Goal: Information Seeking & Learning: Check status

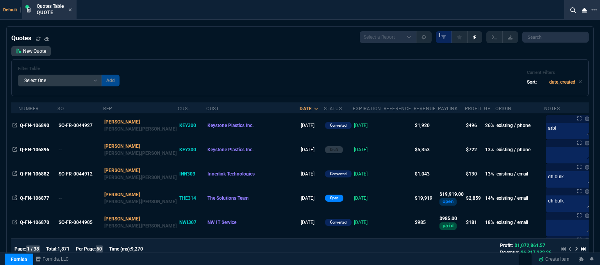
select select "12: [PERSON_NAME]"
select select
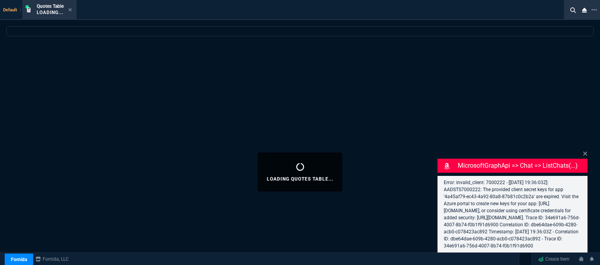
select select "12: [PERSON_NAME]"
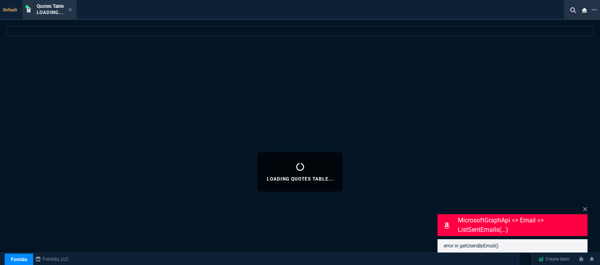
select select
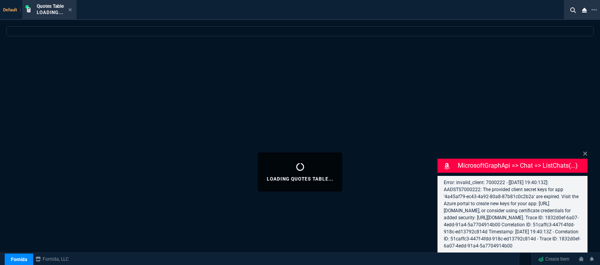
select select "12: [PERSON_NAME]"
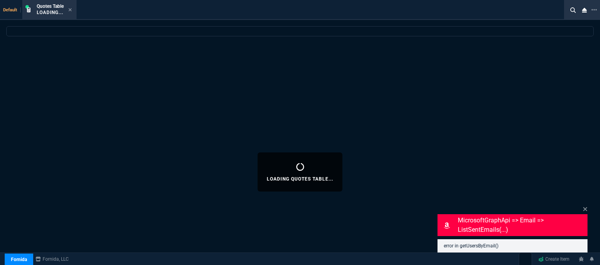
select select
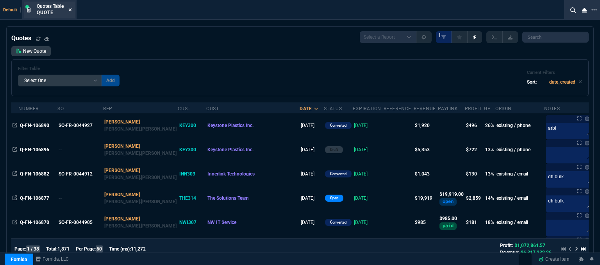
click at [69, 8] on icon at bounding box center [70, 9] width 4 height 5
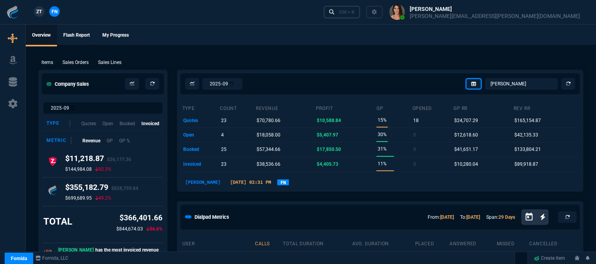
click at [360, 16] on link "Ctrl + K" at bounding box center [342, 12] width 37 height 12
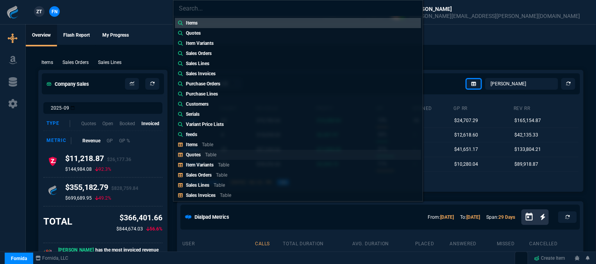
click at [209, 154] on p "Table" at bounding box center [210, 154] width 11 height 5
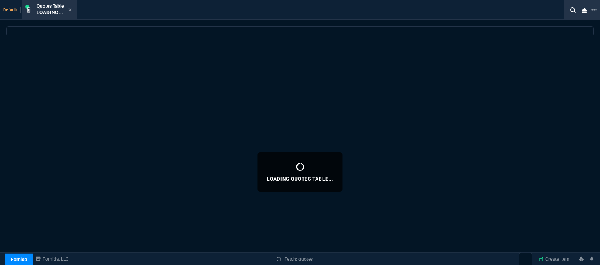
select select
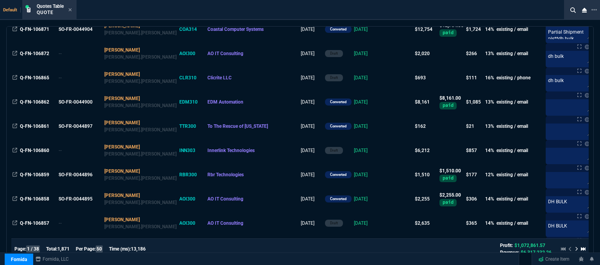
scroll to position [273, 0]
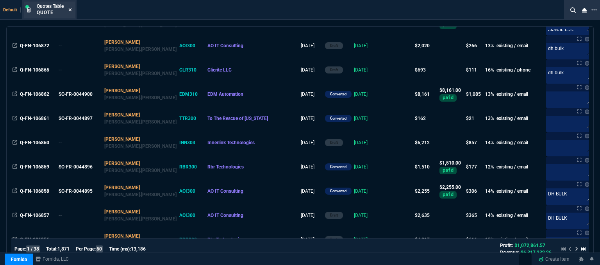
click at [71, 10] on icon at bounding box center [70, 9] width 4 height 5
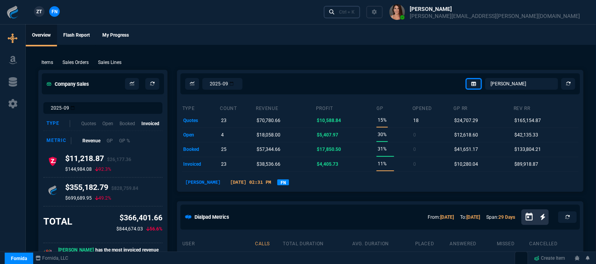
click at [355, 14] on div "Ctrl + K" at bounding box center [347, 12] width 16 height 6
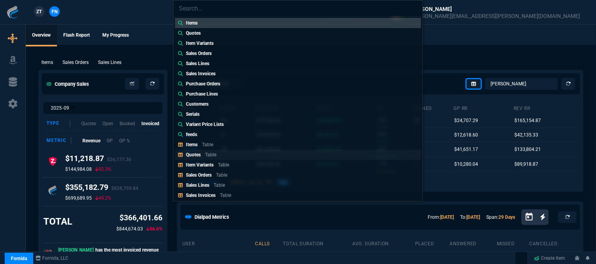
click at [233, 157] on link "Quotes Table" at bounding box center [298, 155] width 246 height 10
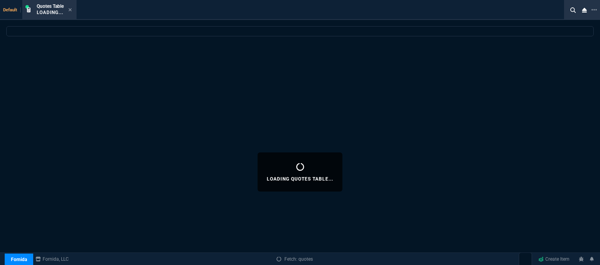
select select
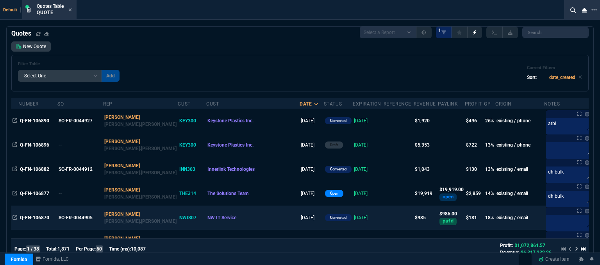
scroll to position [0, 0]
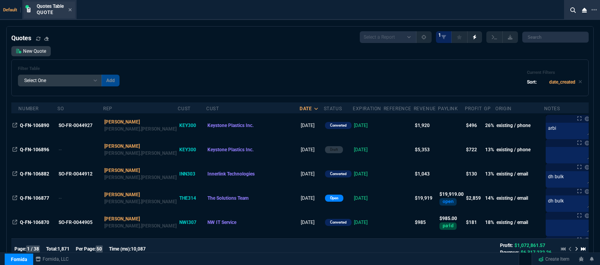
click at [68, 9] on div "Quotes Table Quote" at bounding box center [54, 10] width 35 height 14
click at [70, 9] on icon at bounding box center [70, 9] width 3 height 3
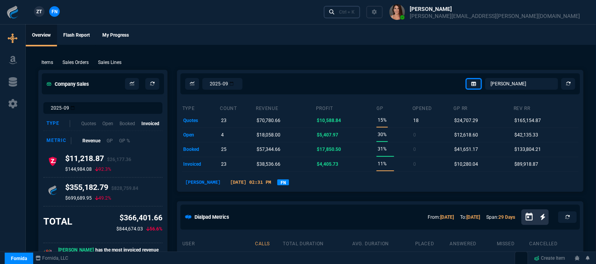
click at [355, 13] on div "Ctrl + K" at bounding box center [347, 12] width 16 height 6
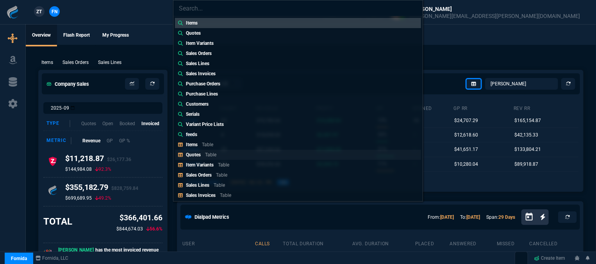
click at [196, 157] on p "Quotes" at bounding box center [193, 154] width 15 height 5
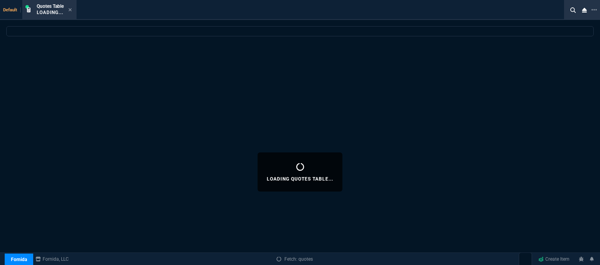
select select
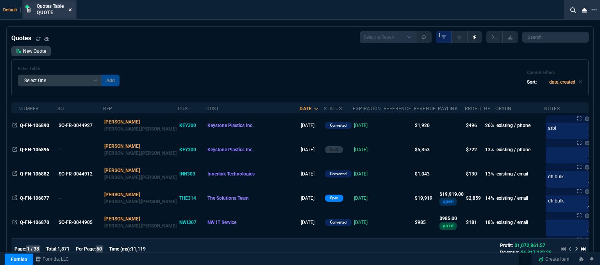
click at [70, 10] on icon at bounding box center [70, 9] width 3 height 3
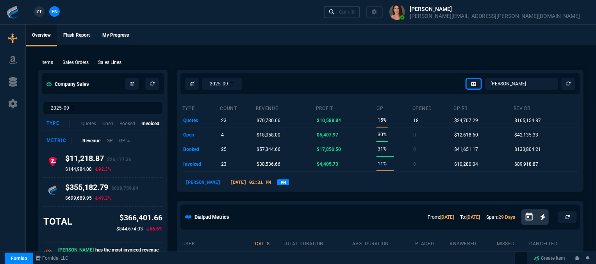
click at [355, 12] on div "Ctrl + K" at bounding box center [347, 12] width 16 height 6
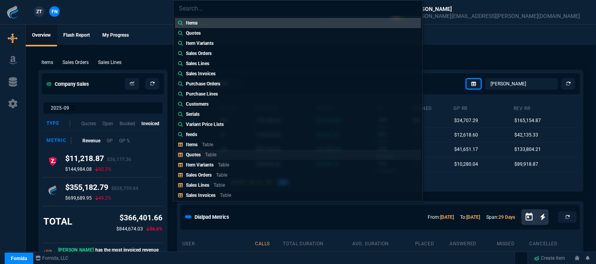
click at [222, 151] on link "Quotes Table" at bounding box center [298, 155] width 246 height 10
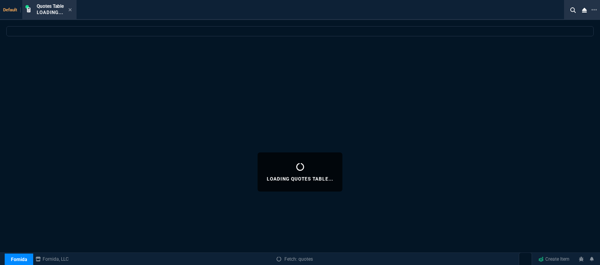
select select
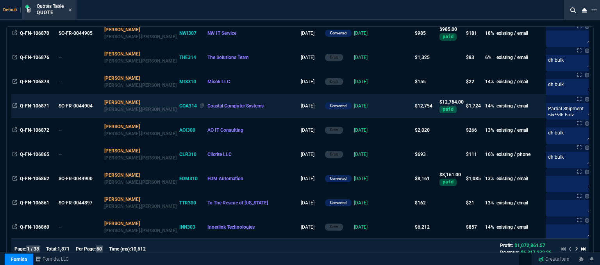
scroll to position [234, 0]
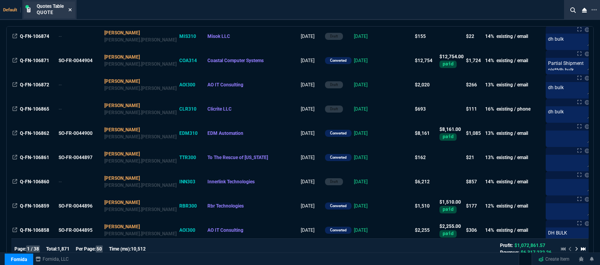
click at [71, 7] on icon at bounding box center [70, 9] width 4 height 5
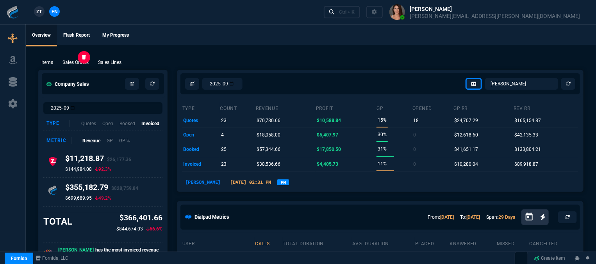
click at [64, 61] on p "Sales Orders" at bounding box center [75, 62] width 26 height 7
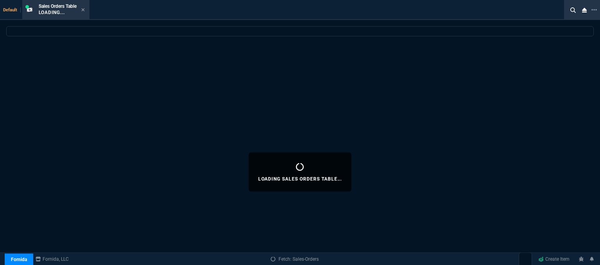
select select
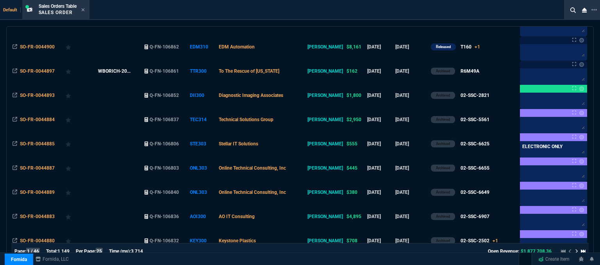
scroll to position [469, 0]
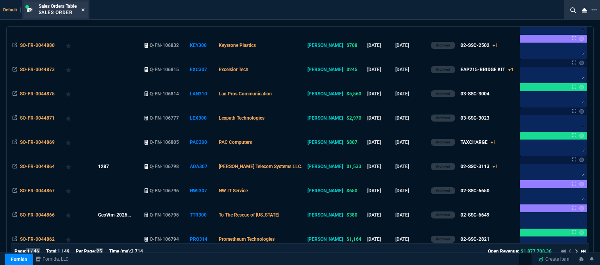
click at [83, 8] on div "Sales Orders Table Sales Order" at bounding box center [62, 10] width 46 height 14
click at [88, 11] on div "Sales Orders Table Sales Order" at bounding box center [56, 10] width 64 height 17
click at [82, 11] on icon at bounding box center [83, 9] width 4 height 5
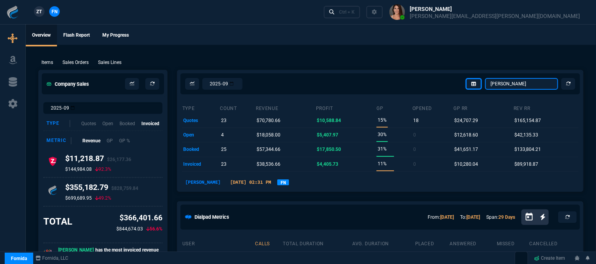
click at [521, 85] on select "Omar Brian Over Farzad Vahid Steven Huang Seti Shadab Alicia Bostic Wafek Moham…" at bounding box center [521, 84] width 73 height 12
click at [486, 78] on select "Omar Brian Over Farzad Vahid Steven Huang Seti Shadab Alicia Bostic Wafek Moham…" at bounding box center [521, 84] width 73 height 12
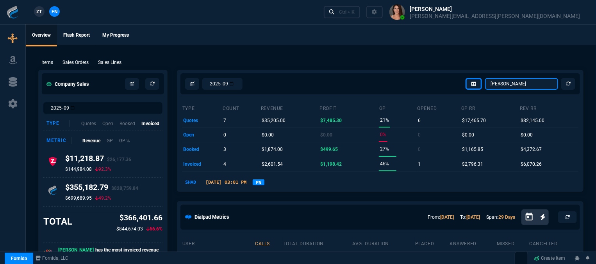
click at [537, 83] on select "Omar Brian Over Farzad Vahid Steven Huang Seti Shadab Alicia Bostic Wafek Moham…" at bounding box center [521, 84] width 73 height 12
select select "12: [PERSON_NAME]"
click at [486, 78] on select "Omar Brian Over Farzad Vahid Steven Huang Seti Shadab Alicia Bostic Wafek Moham…" at bounding box center [521, 84] width 73 height 12
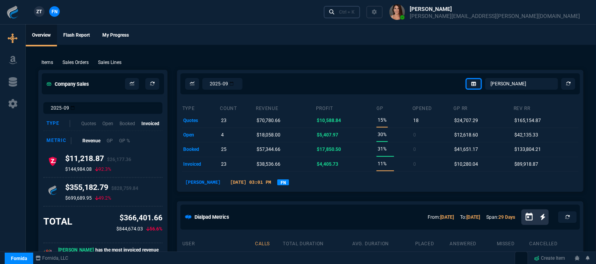
click at [355, 11] on div "Ctrl + K" at bounding box center [347, 12] width 16 height 6
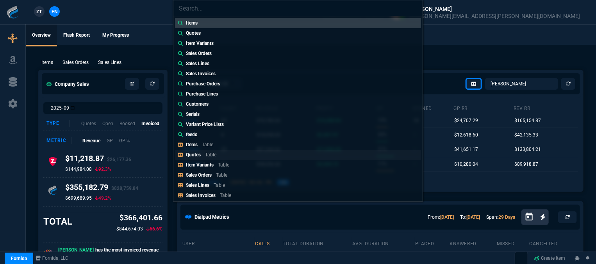
click at [239, 156] on link "Quotes Table" at bounding box center [298, 155] width 246 height 10
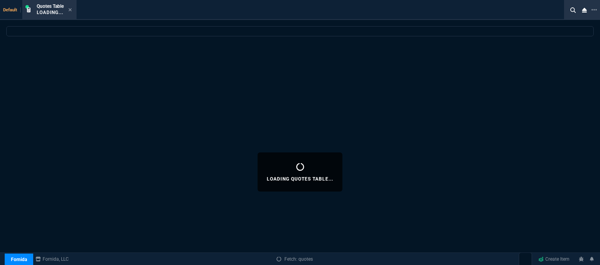
select select
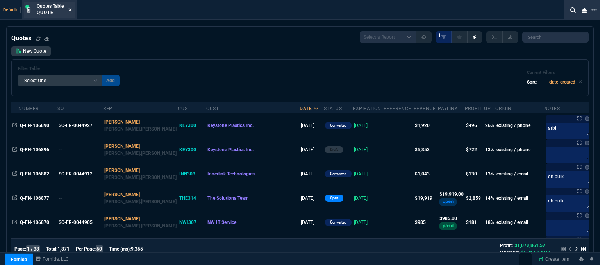
click at [70, 8] on icon at bounding box center [70, 9] width 4 height 5
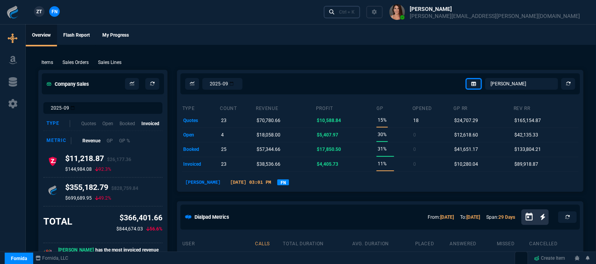
click at [355, 13] on div "Ctrl + K" at bounding box center [347, 12] width 16 height 6
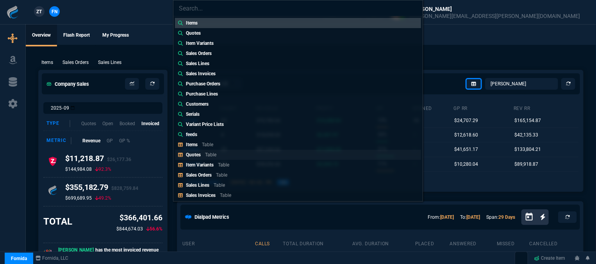
click at [207, 157] on p "Table" at bounding box center [210, 154] width 11 height 5
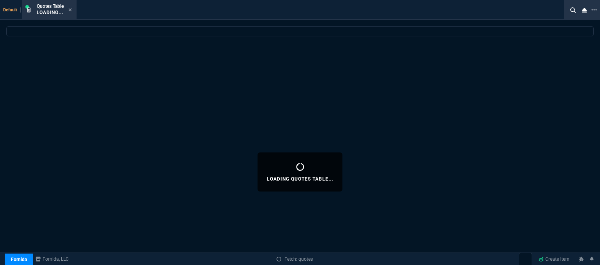
select select
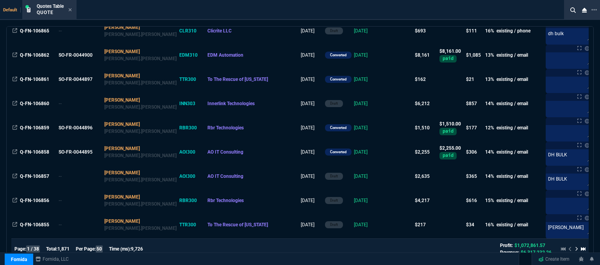
scroll to position [0, 0]
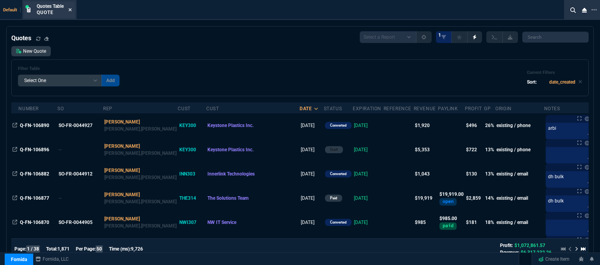
click at [71, 11] on icon at bounding box center [70, 9] width 4 height 5
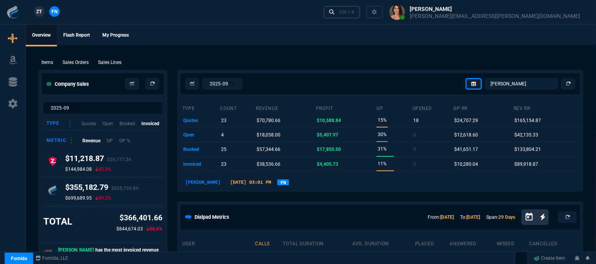
click at [355, 11] on div "Ctrl + K" at bounding box center [347, 12] width 16 height 6
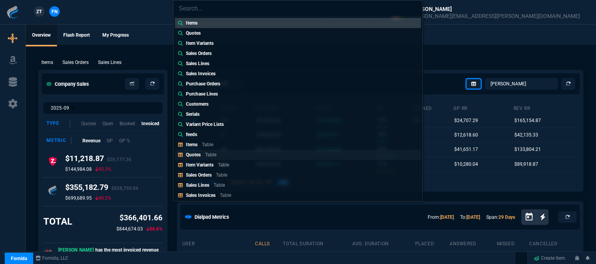
click at [198, 155] on p "Quotes" at bounding box center [193, 154] width 15 height 5
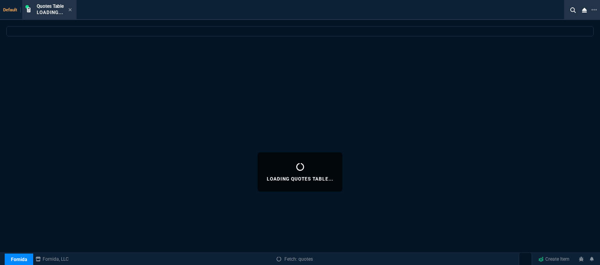
select select
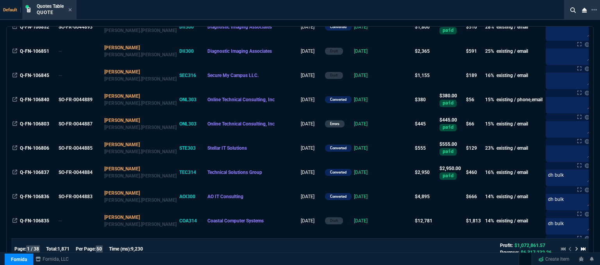
scroll to position [625, 0]
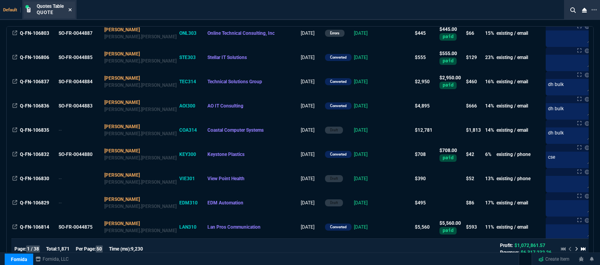
click at [71, 8] on icon at bounding box center [70, 9] width 4 height 5
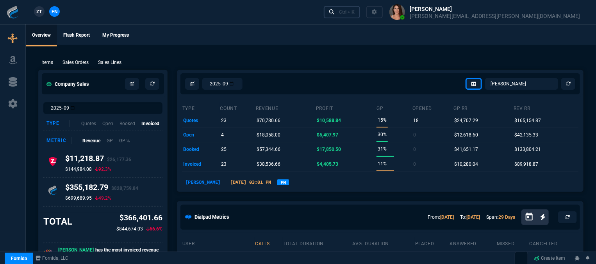
click at [355, 12] on div "Ctrl + K" at bounding box center [347, 12] width 16 height 6
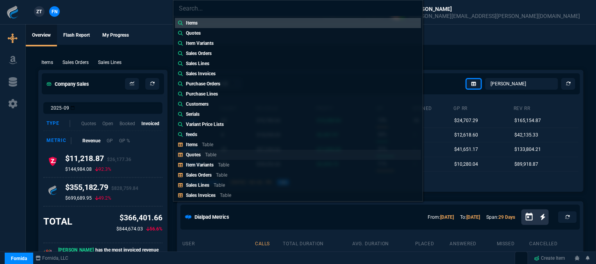
click at [195, 157] on p "Quotes" at bounding box center [193, 154] width 15 height 5
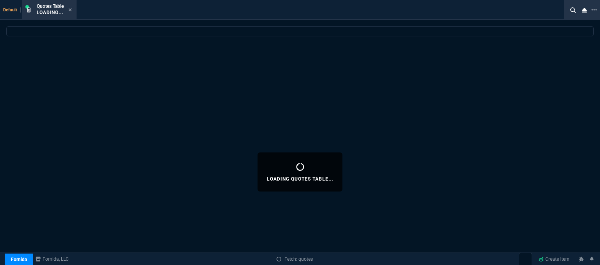
select select
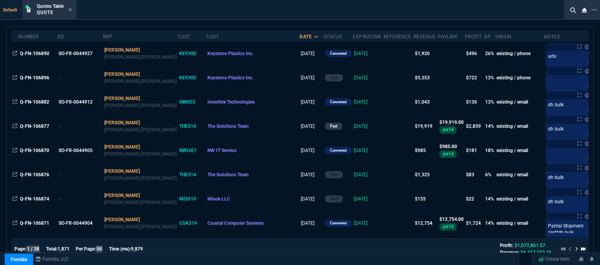
scroll to position [78, 0]
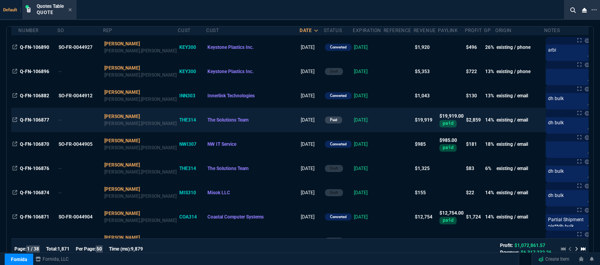
click at [353, 124] on td "[DATE]" at bounding box center [368, 120] width 31 height 24
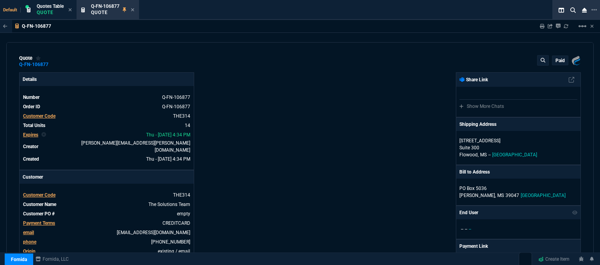
type input "19"
type input "257"
type input "1908.52"
type input "20"
type input "407"
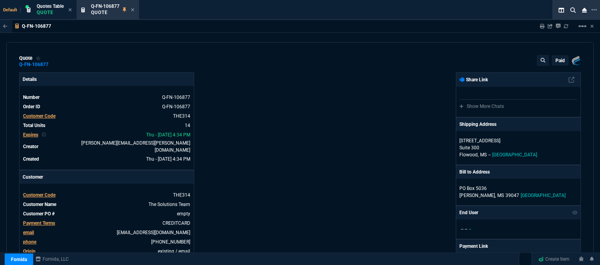
type input "2844.07"
type input "28"
type input "27"
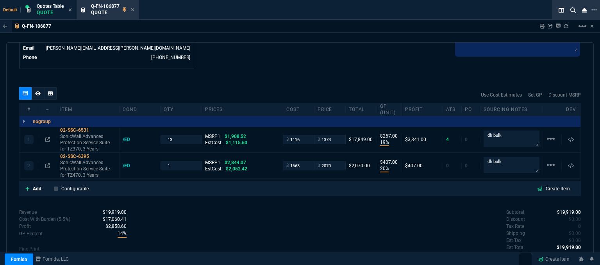
scroll to position [424, 0]
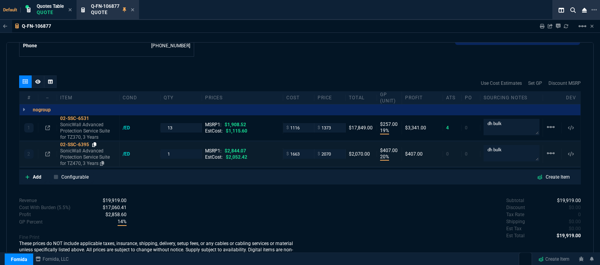
click at [93, 142] on icon at bounding box center [94, 144] width 4 height 5
click at [48, 125] on icon at bounding box center [47, 127] width 5 height 5
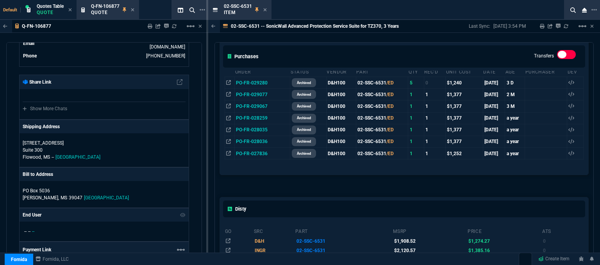
scroll to position [309, 0]
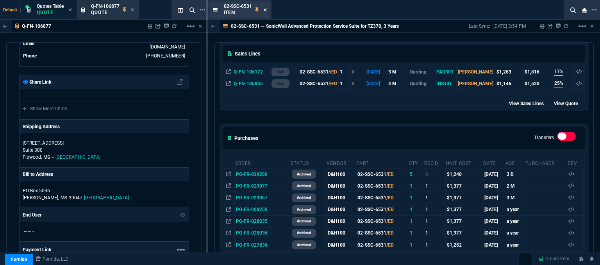
click at [264, 9] on icon at bounding box center [264, 9] width 3 height 3
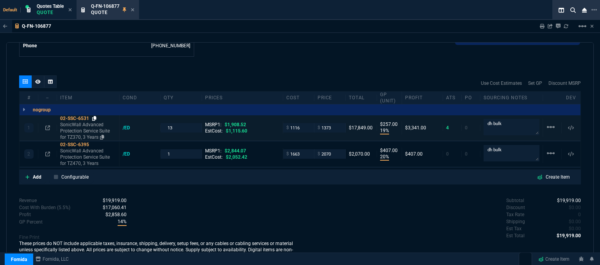
click at [94, 116] on icon at bounding box center [94, 118] width 4 height 5
click at [310, 209] on div "Subtotal $19,919.00 Discount $0.00 Tax Rate 0 Shipping $0.00 Est Tax $0.00 Est …" at bounding box center [440, 218] width 281 height 43
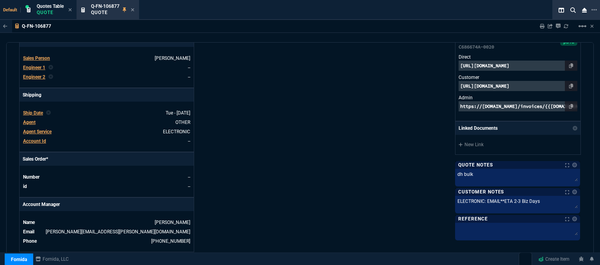
scroll to position [0, 0]
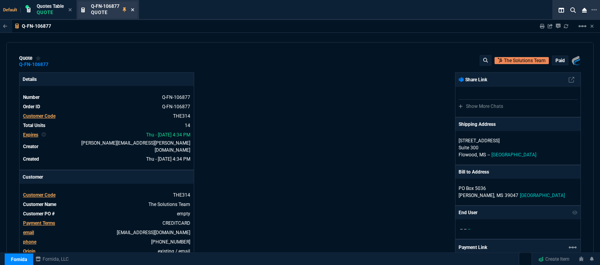
click at [132, 9] on icon at bounding box center [133, 9] width 4 height 5
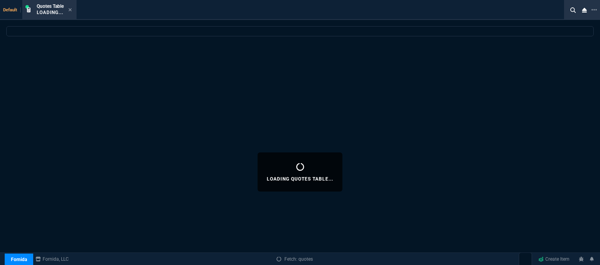
select select
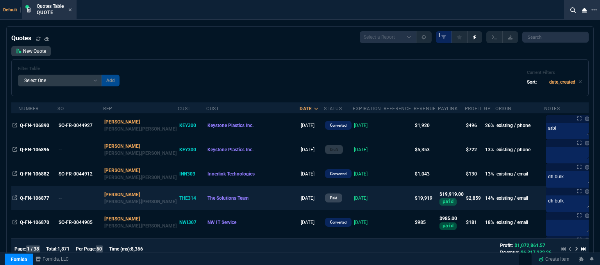
click at [226, 204] on td "The Solutions Team" at bounding box center [252, 198] width 93 height 24
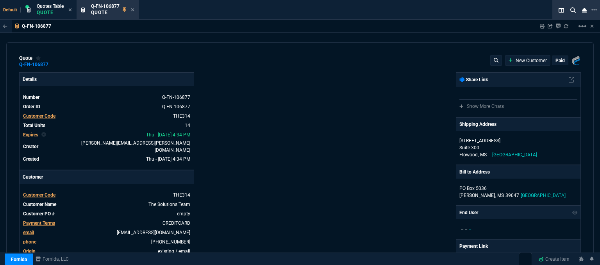
type input "19"
type input "257"
type input "1908.52"
type input "20"
type input "407"
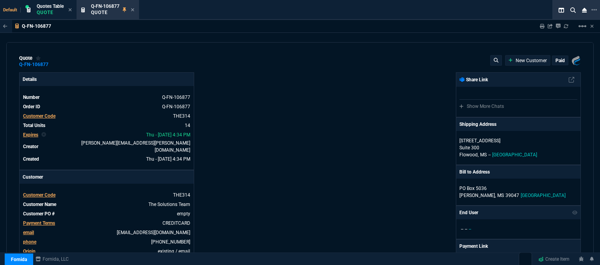
type input "2844.07"
type input "28"
type input "27"
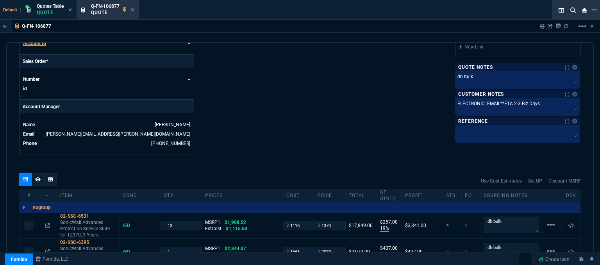
scroll to position [390, 0]
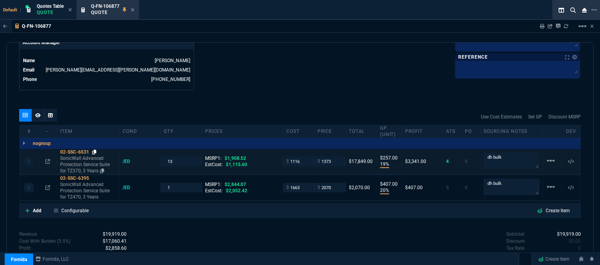
click at [96, 150] on icon at bounding box center [94, 152] width 4 height 5
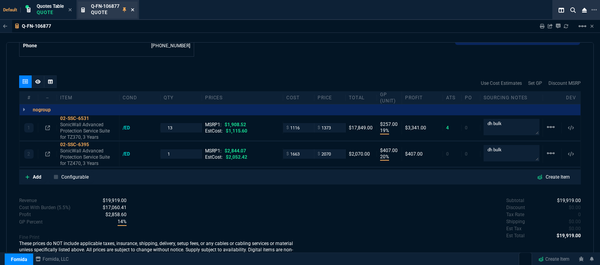
click at [133, 9] on icon at bounding box center [132, 9] width 3 height 3
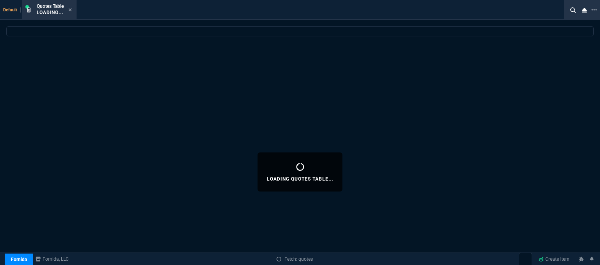
select select
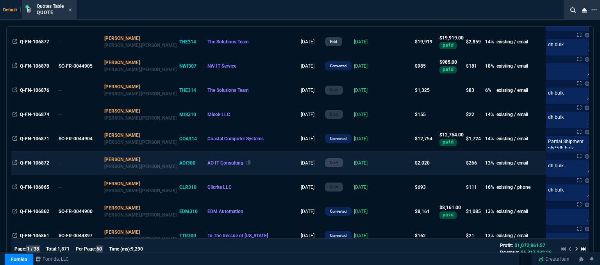
scroll to position [39, 0]
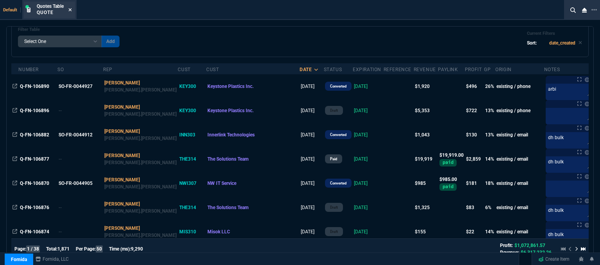
click at [70, 8] on icon at bounding box center [70, 9] width 4 height 5
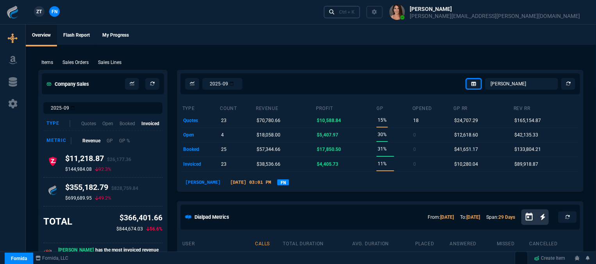
click at [360, 11] on link "Ctrl + K" at bounding box center [342, 12] width 37 height 12
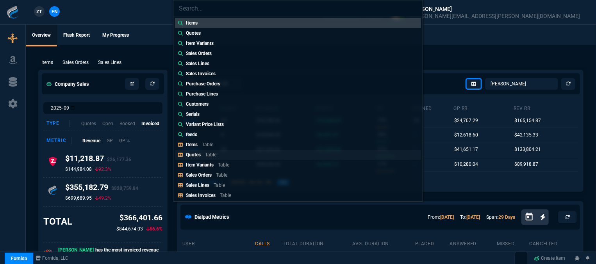
click at [210, 158] on div "Quotes Table" at bounding box center [203, 154] width 34 height 7
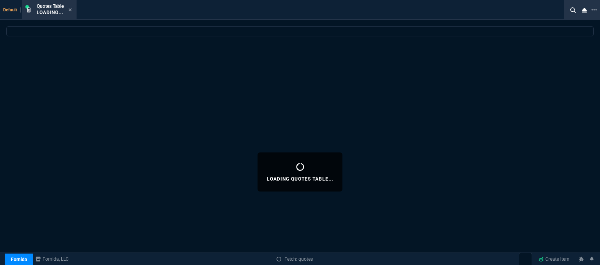
select select
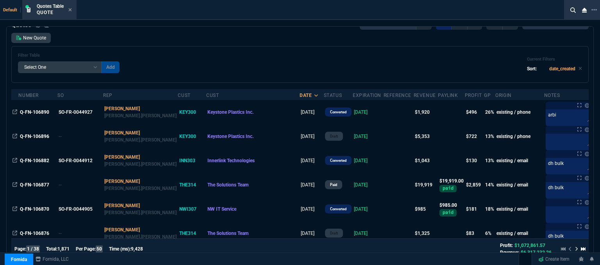
scroll to position [0, 0]
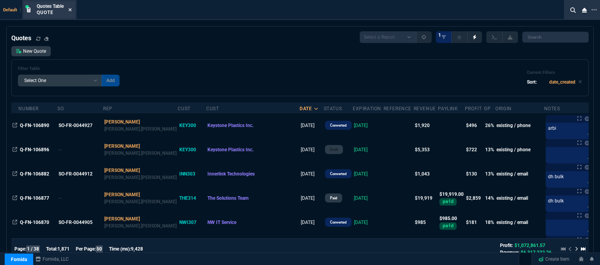
click at [70, 8] on icon at bounding box center [70, 9] width 4 height 5
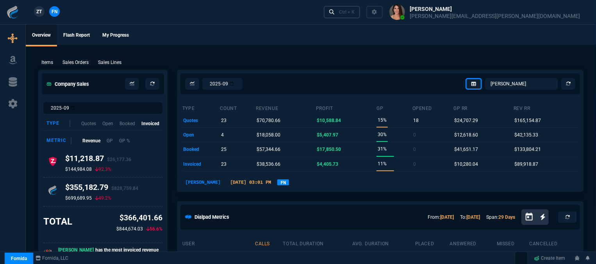
click at [355, 11] on div "Ctrl + K" at bounding box center [347, 12] width 16 height 6
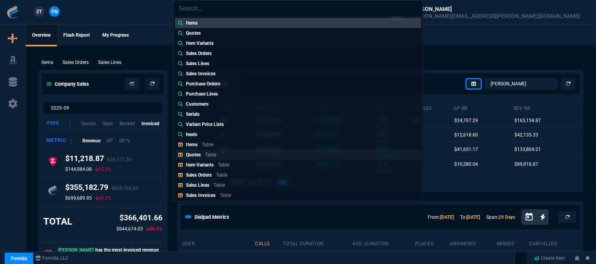
click at [225, 155] on link "Quotes Table" at bounding box center [298, 155] width 246 height 10
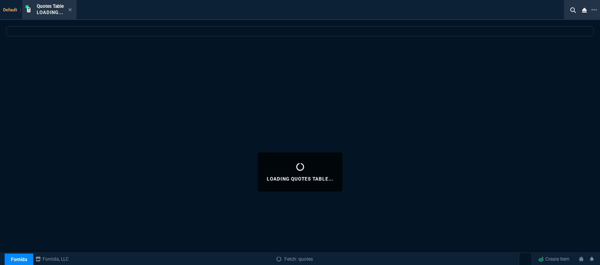
select select
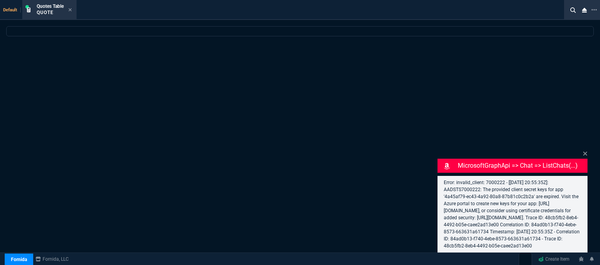
select select "12: [PERSON_NAME]"
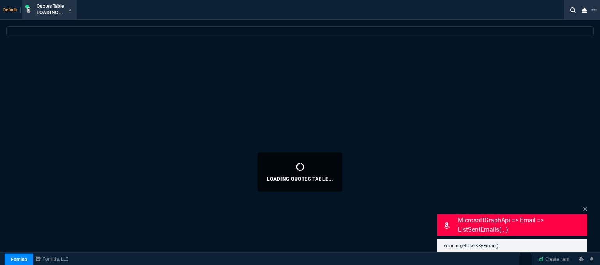
select select
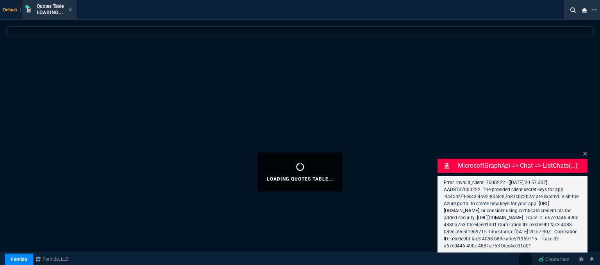
select select "12: [PERSON_NAME]"
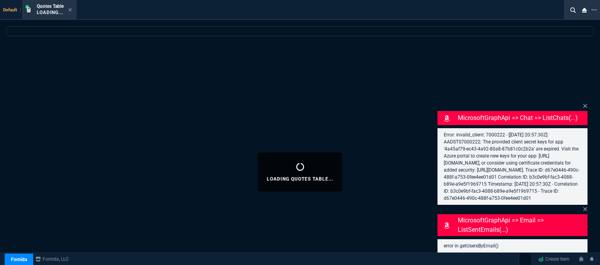
select select
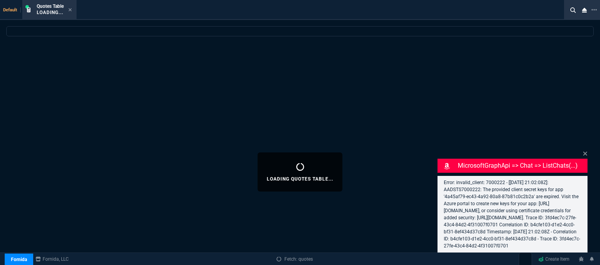
select select "12: [PERSON_NAME]"
select select
select select "12: [PERSON_NAME]"
select select
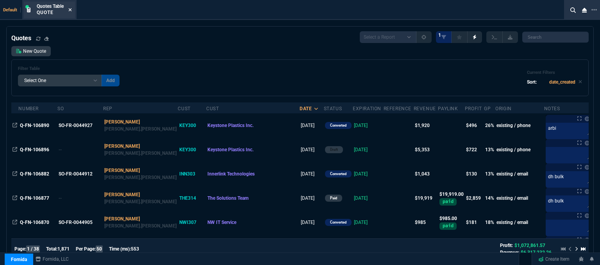
click at [71, 8] on icon at bounding box center [70, 9] width 4 height 5
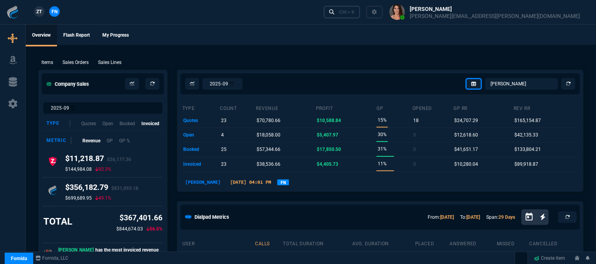
click at [355, 9] on div "Ctrl + K" at bounding box center [347, 12] width 16 height 6
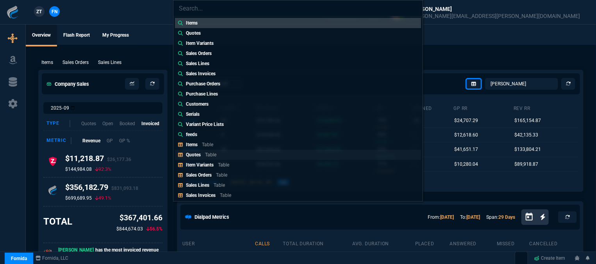
click at [210, 153] on p "Table" at bounding box center [210, 154] width 11 height 5
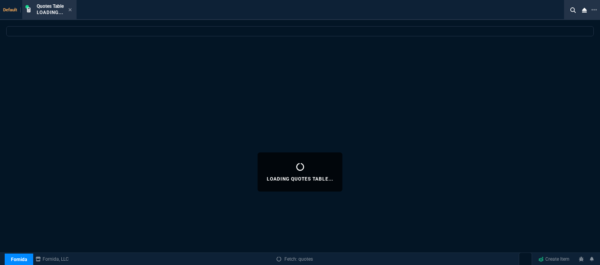
select select
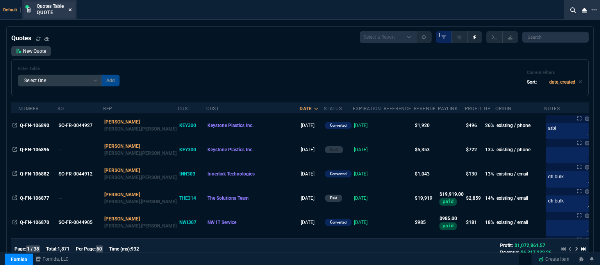
click at [70, 9] on icon at bounding box center [70, 9] width 3 height 3
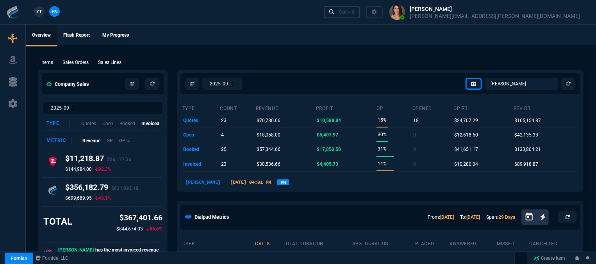
click at [360, 8] on link "Ctrl + K" at bounding box center [342, 12] width 37 height 12
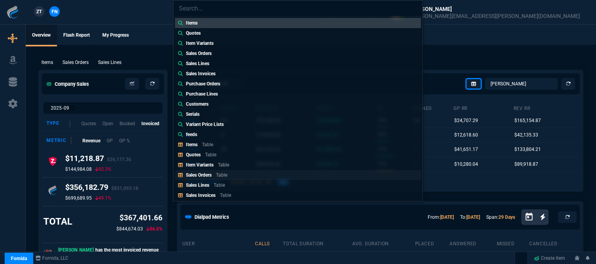
click at [220, 175] on p "Table" at bounding box center [221, 175] width 11 height 5
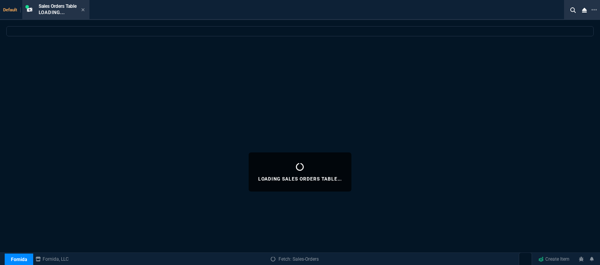
select select
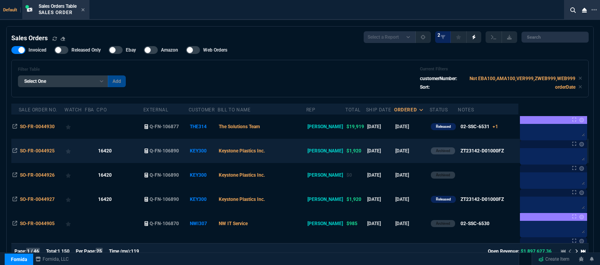
click at [289, 149] on td "Keystone Plastics Inc." at bounding box center [261, 151] width 89 height 24
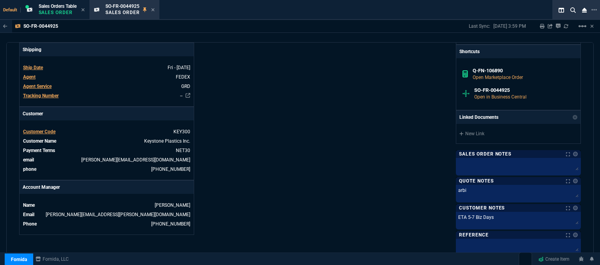
scroll to position [359, 0]
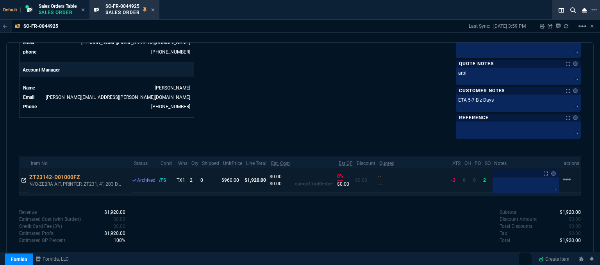
click at [24, 178] on icon at bounding box center [23, 180] width 5 height 5
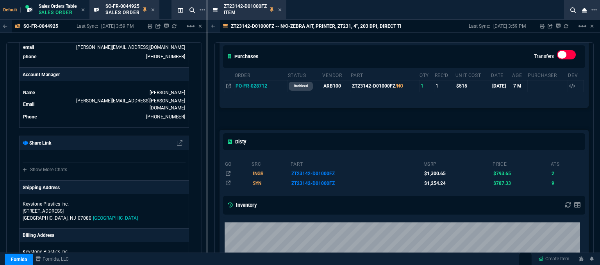
scroll to position [171, 0]
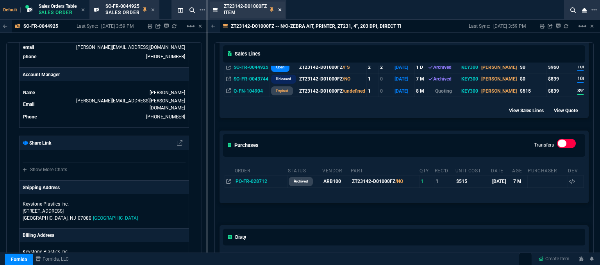
click at [278, 10] on icon at bounding box center [279, 9] width 3 height 3
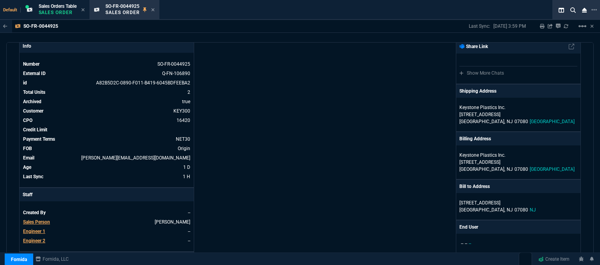
scroll to position [0, 0]
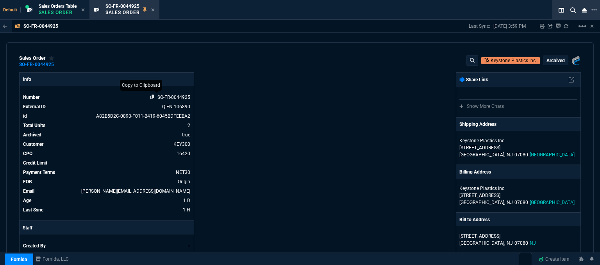
click at [151, 96] on icon at bounding box center [152, 96] width 4 height 5
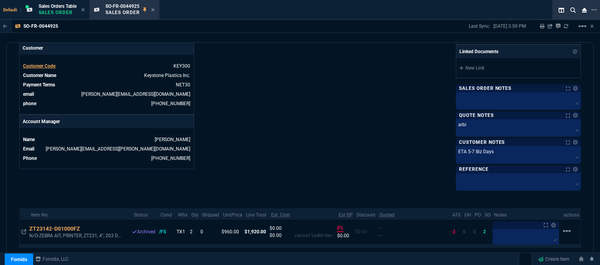
scroll to position [312, 0]
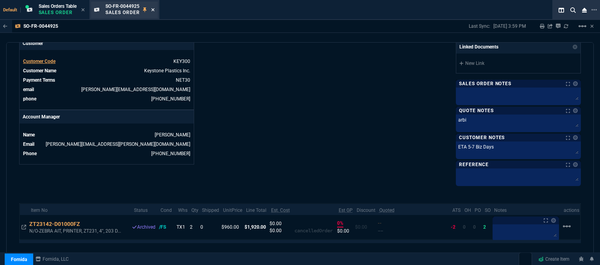
click at [154, 10] on icon at bounding box center [152, 9] width 3 height 3
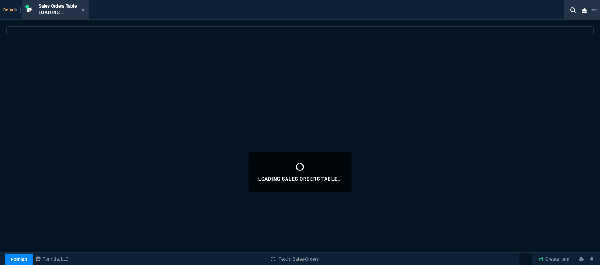
select select
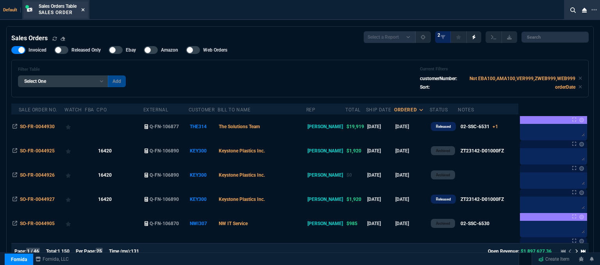
click at [85, 9] on icon at bounding box center [83, 9] width 4 height 5
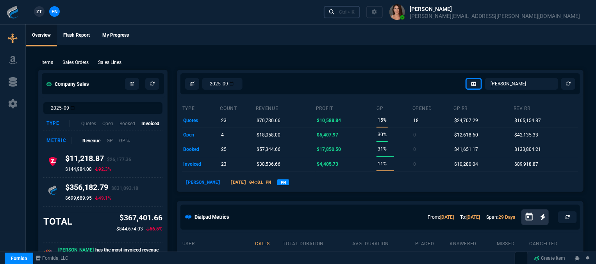
click at [355, 14] on div "Ctrl + K" at bounding box center [347, 12] width 16 height 6
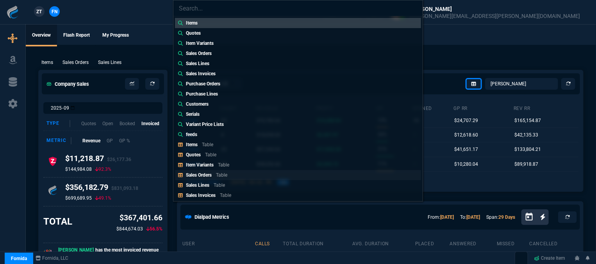
click at [226, 175] on p "Table" at bounding box center [221, 175] width 11 height 5
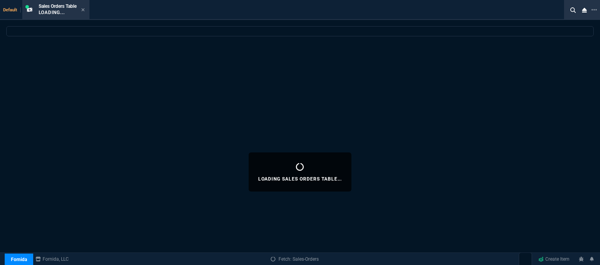
select select
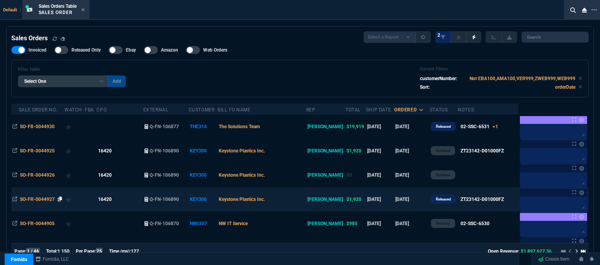
click at [58, 200] on icon at bounding box center [60, 198] width 4 height 5
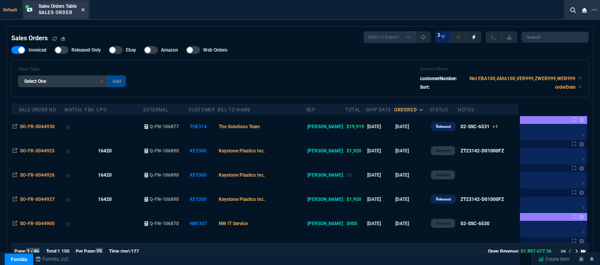
click at [83, 9] on icon at bounding box center [83, 9] width 4 height 5
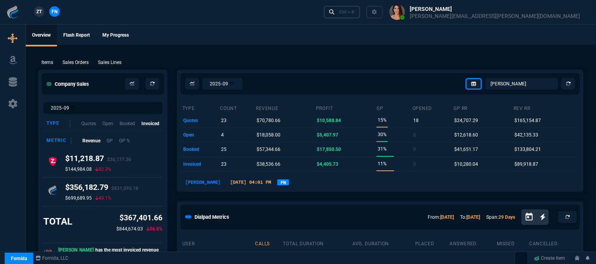
click at [355, 10] on div "Ctrl + K" at bounding box center [347, 12] width 16 height 6
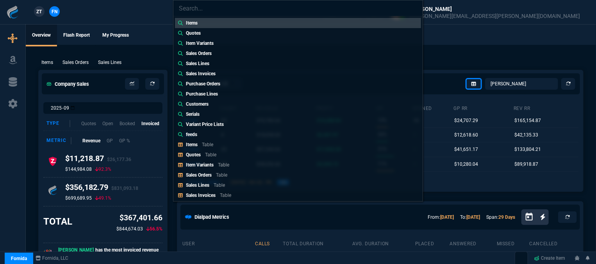
click at [80, 60] on div "Items Quotes Item Variants Sales Orders Sales Lines Sales Invoices Purchase Ord…" at bounding box center [298, 132] width 596 height 264
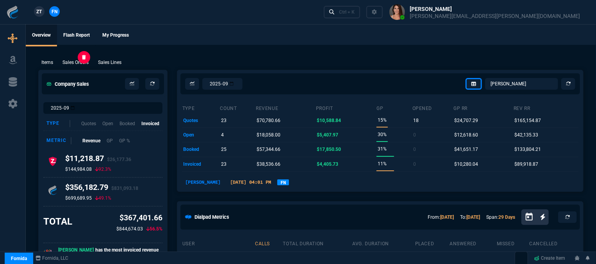
click at [81, 64] on p "Sales Orders" at bounding box center [75, 62] width 26 height 7
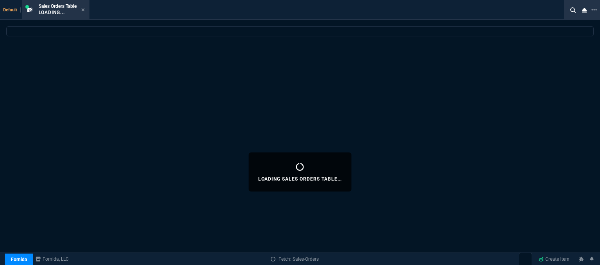
select select
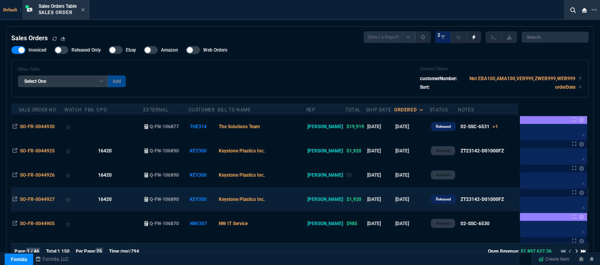
click at [292, 202] on td "Keystone Plastics Inc." at bounding box center [261, 199] width 89 height 24
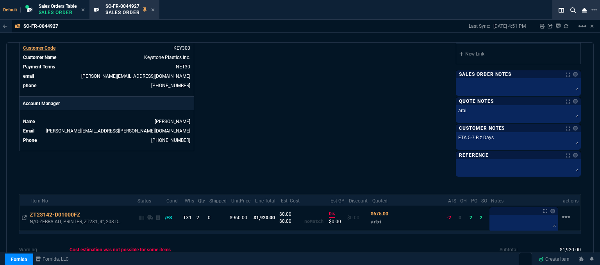
scroll to position [359, 0]
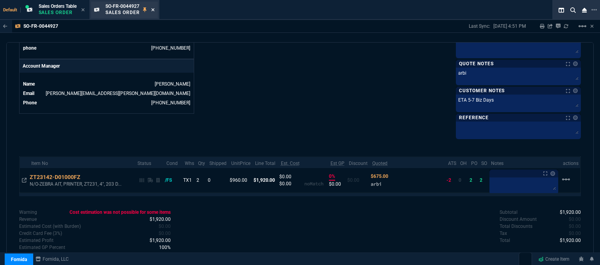
click at [154, 9] on icon at bounding box center [153, 9] width 4 height 5
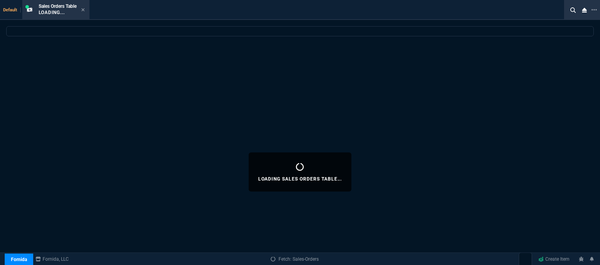
select select
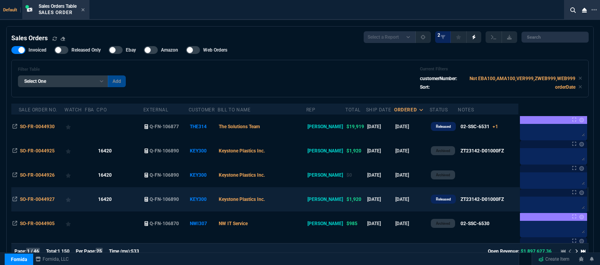
click at [290, 198] on td "Keystone Plastics Inc." at bounding box center [261, 199] width 89 height 24
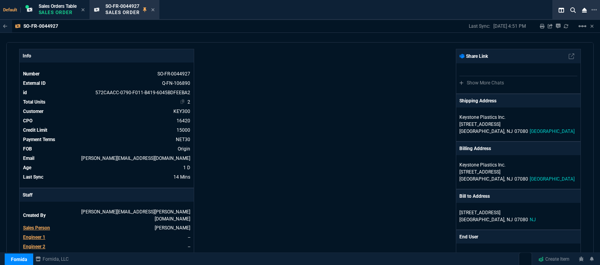
scroll to position [0, 0]
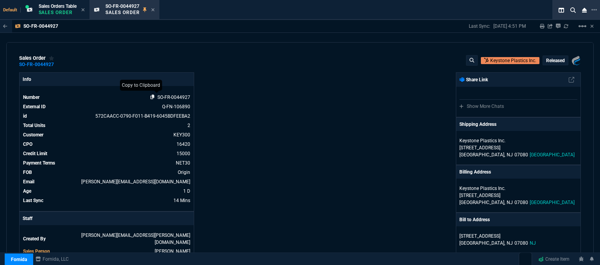
click at [150, 95] on icon at bounding box center [152, 96] width 4 height 5
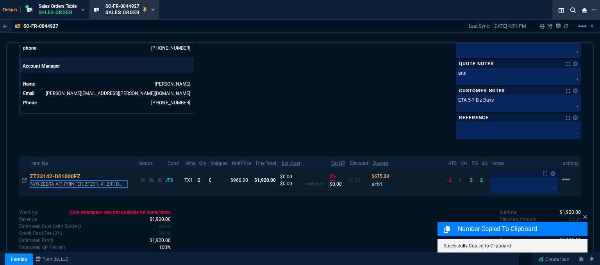
click at [81, 180] on p "N/O-ZEBRA AIT, PRINTER, ZT231, 4", 203 D..." at bounding box center [79, 184] width 98 height 8
click at [41, 182] on p "N/O-ZEBRA AIT, PRINTER, ZT231, 4", 203 D..." at bounding box center [79, 185] width 98 height 8
click at [39, 182] on p "N/O-ZEBRA AIT, PRINTER, ZT231, 4", 203 D..." at bounding box center [79, 185] width 98 height 8
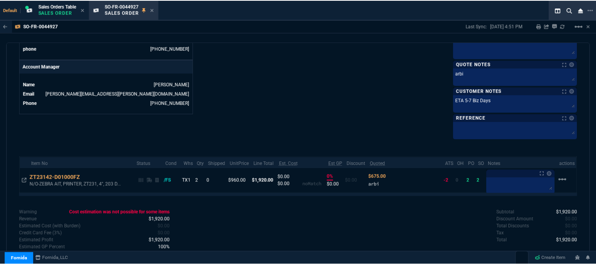
scroll to position [209, 0]
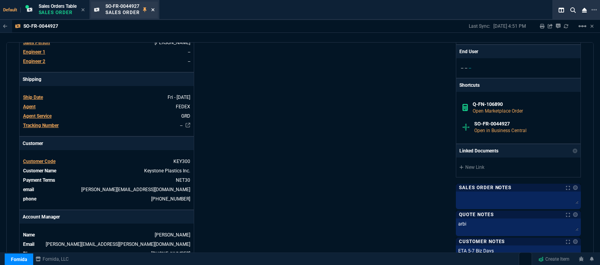
click at [154, 10] on icon at bounding box center [153, 9] width 4 height 5
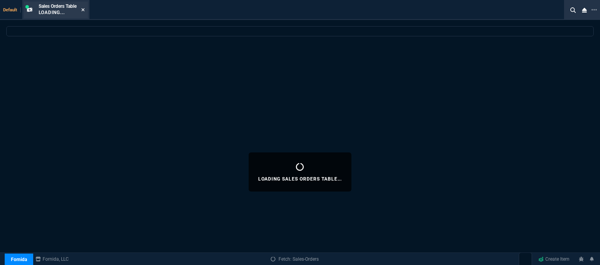
click at [84, 7] on nx-icon at bounding box center [83, 10] width 4 height 6
